Goal: Information Seeking & Learning: Find specific fact

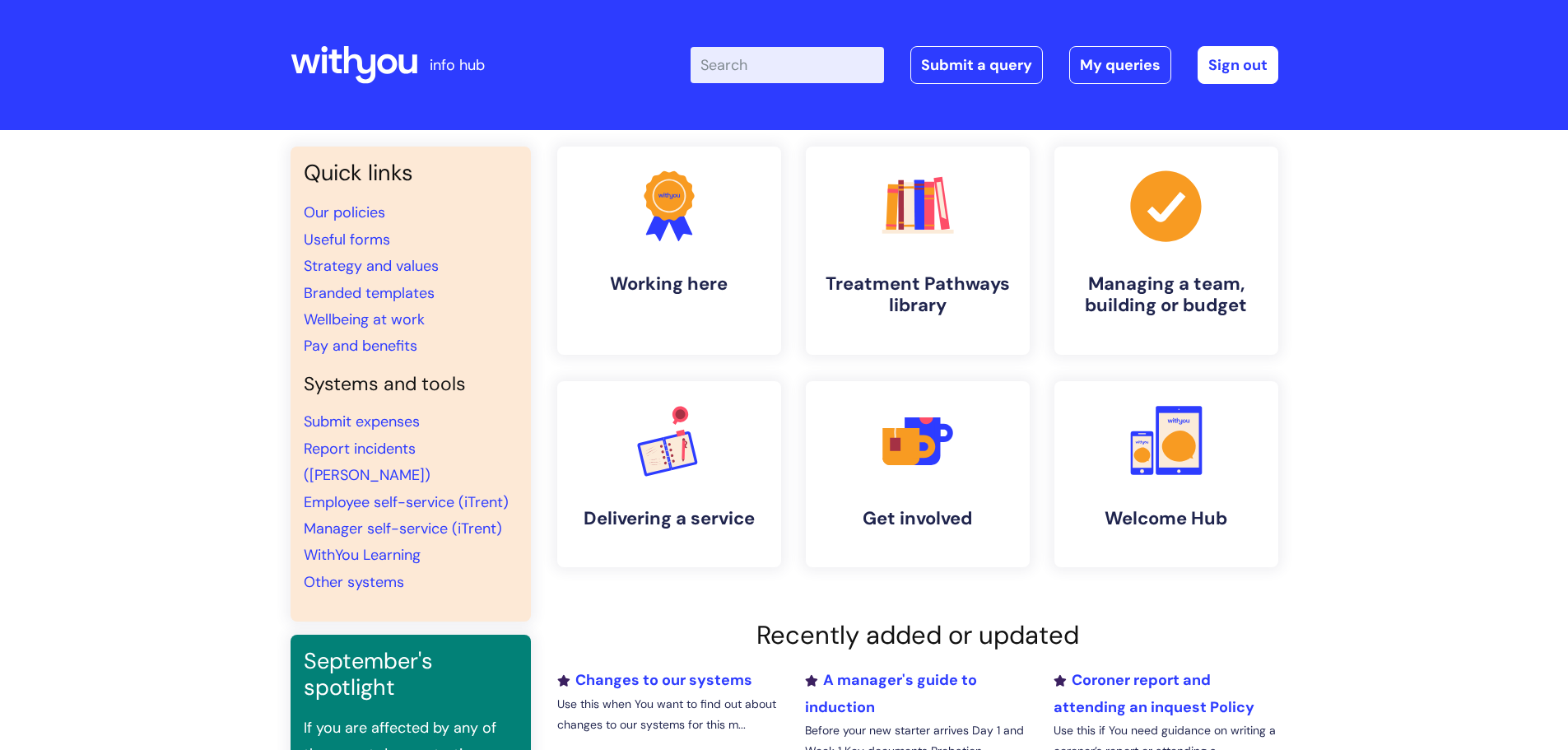
click at [826, 62] on input "Enter your search term here..." at bounding box center [787, 65] width 194 height 36
type input "eye test"
click button "Search" at bounding box center [0, 0] width 0 height 0
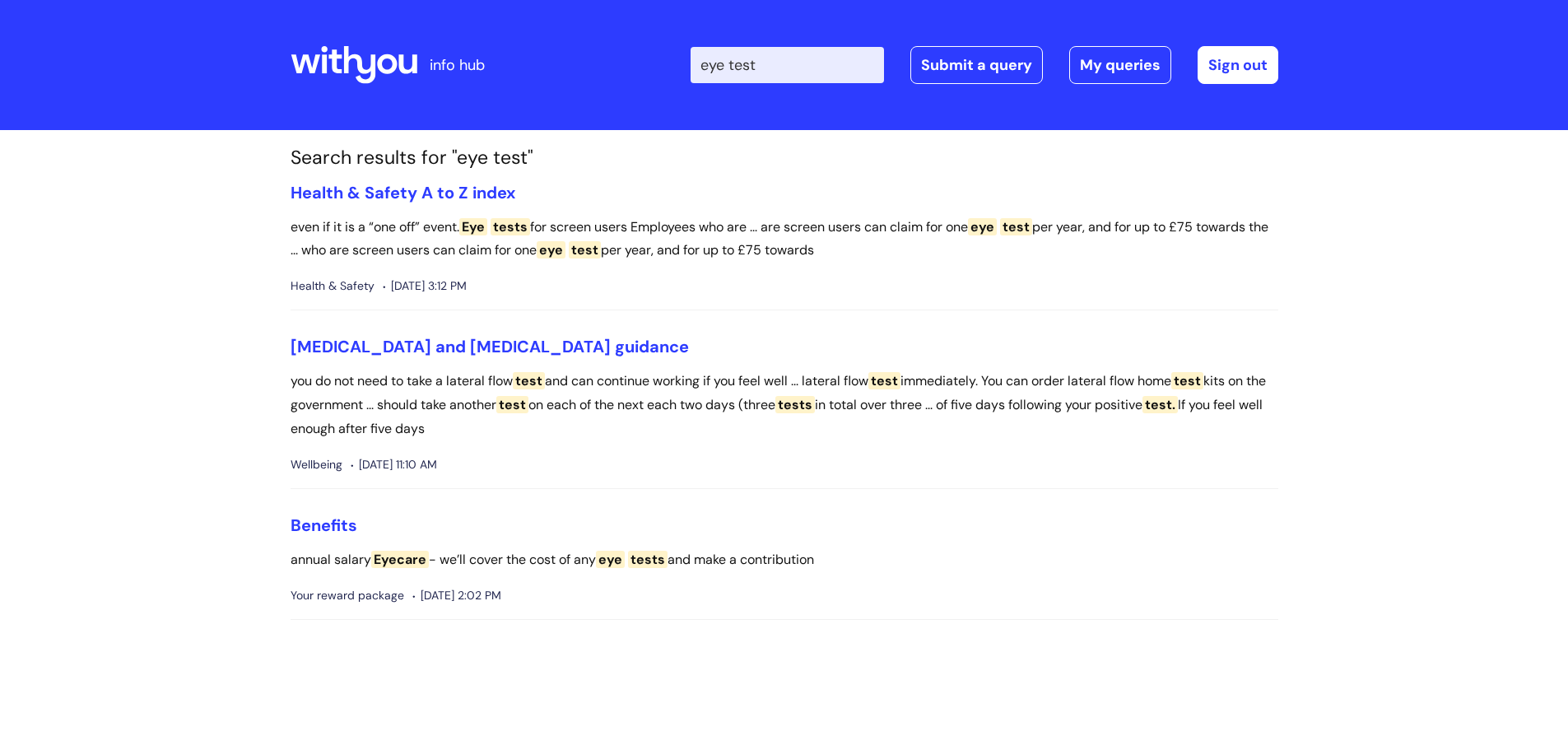
scroll to position [82, 0]
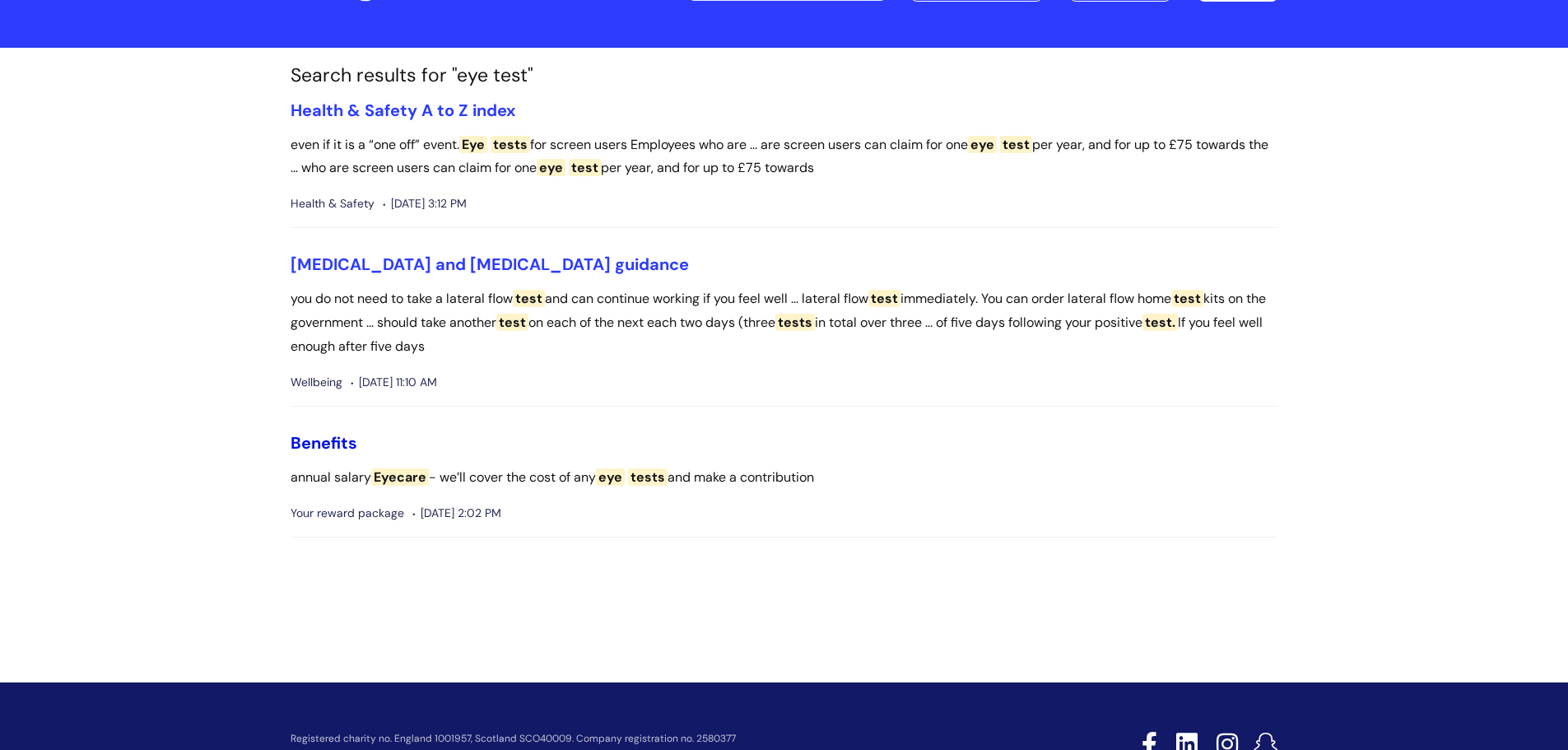
click at [315, 447] on link "Benefits" at bounding box center [324, 443] width 67 height 22
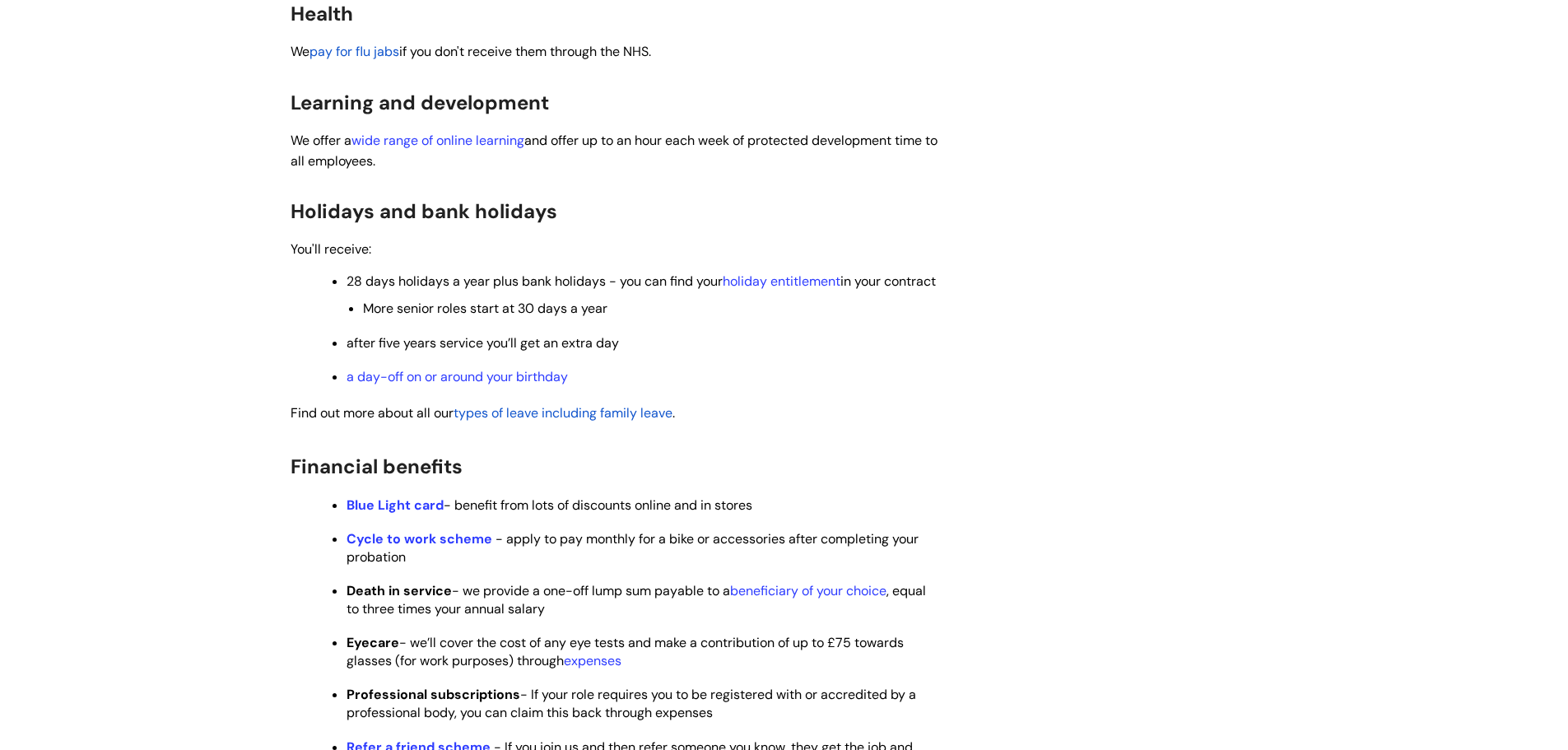
scroll to position [494, 0]
